Goal: Navigation & Orientation: Go to known website

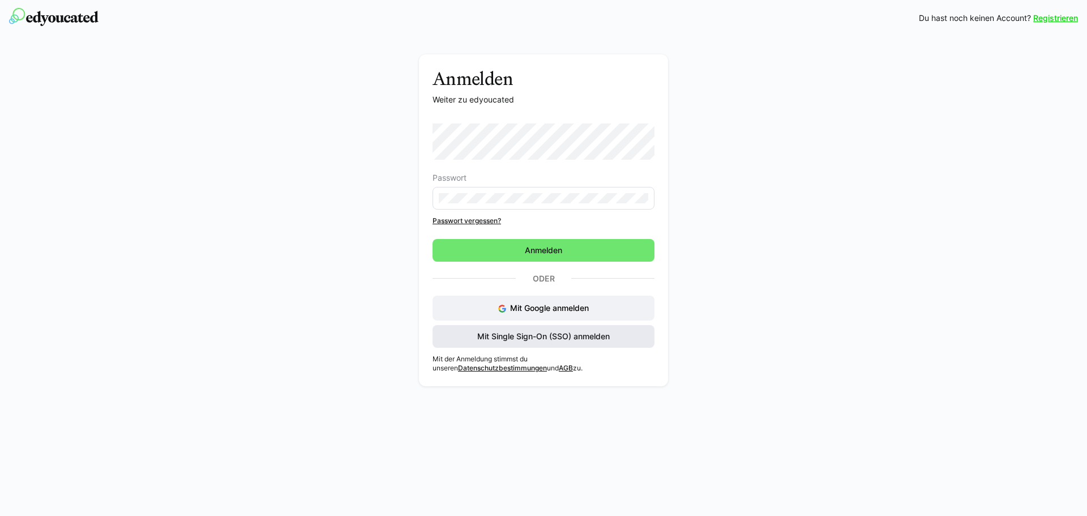
click at [526, 340] on span "Mit Single Sign-On (SSO) anmelden" at bounding box center [543, 335] width 136 height 11
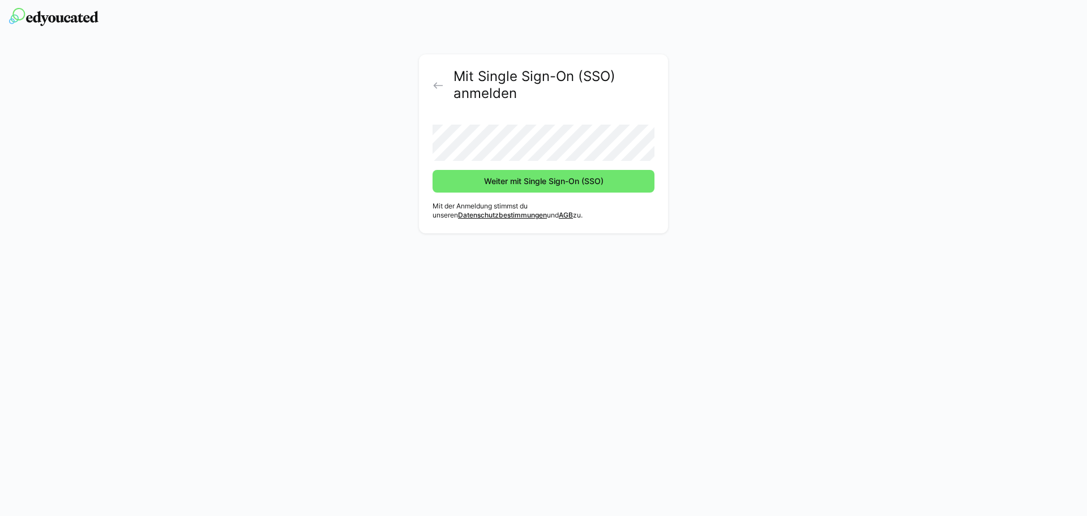
click at [432, 170] on button "Weiter mit Single Sign-On (SSO)" at bounding box center [543, 181] width 222 height 23
